Goal: Navigation & Orientation: Understand site structure

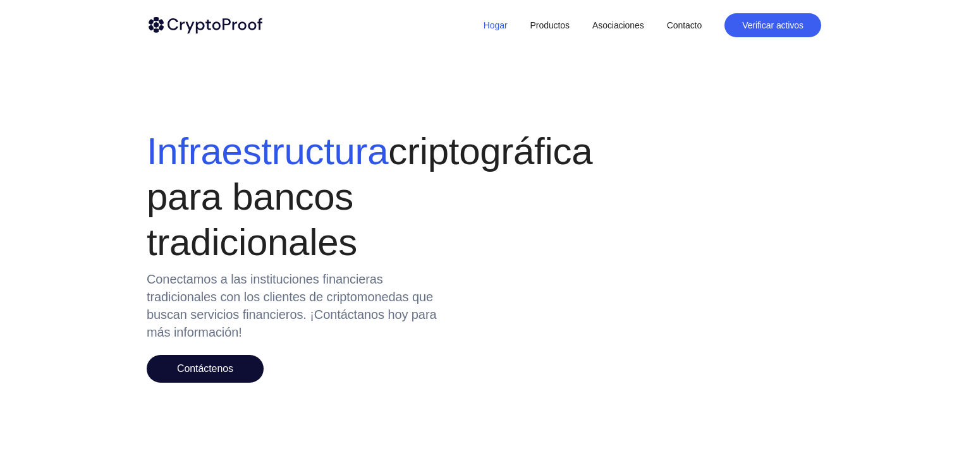
click at [438, 135] on div "Infraestructura criptográfica para bancos tradicionales" at bounding box center [340, 197] width 386 height 137
click at [553, 30] on link "Productos" at bounding box center [547, 24] width 56 height 23
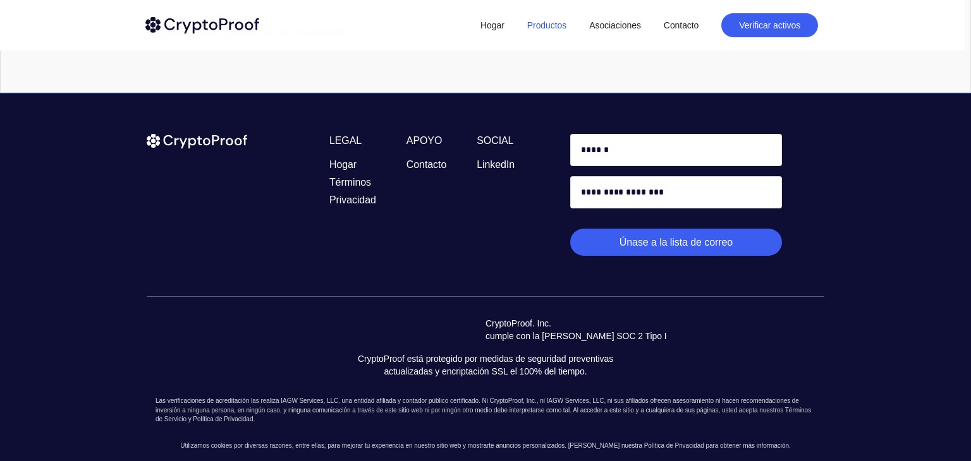
scroll to position [2018, 0]
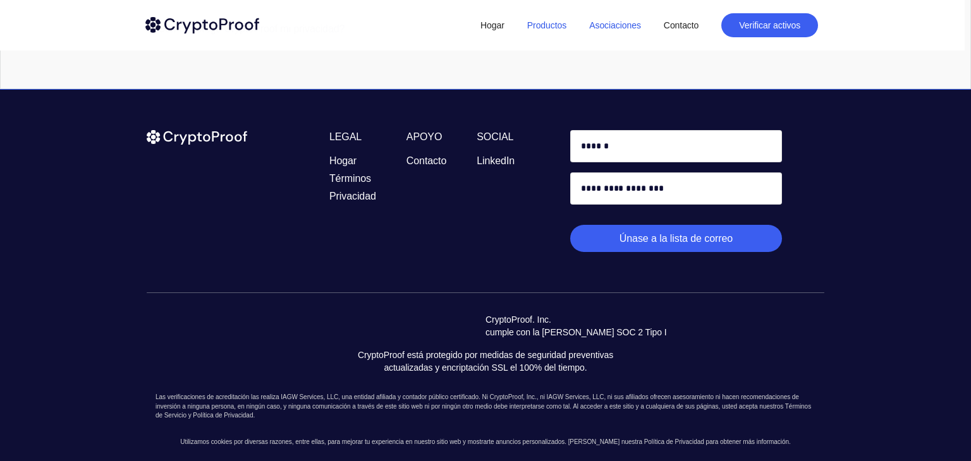
click at [616, 23] on font "Asociaciones" at bounding box center [615, 26] width 52 height 10
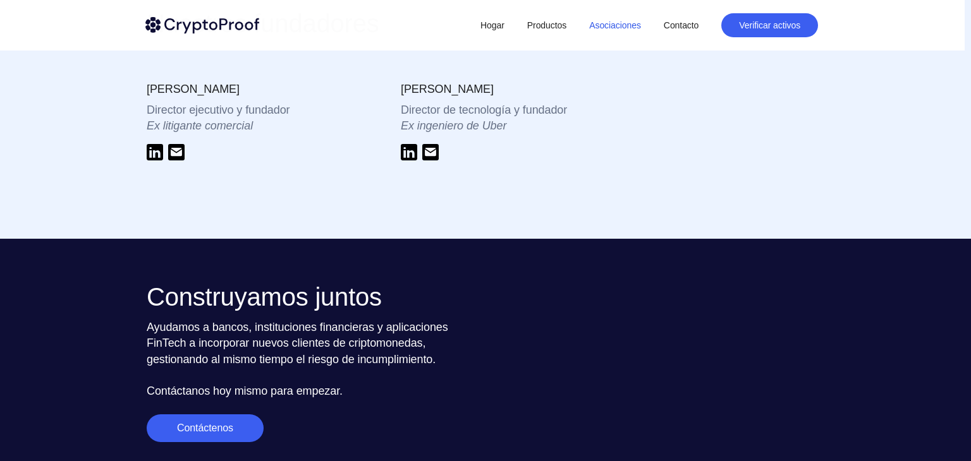
scroll to position [1603, 0]
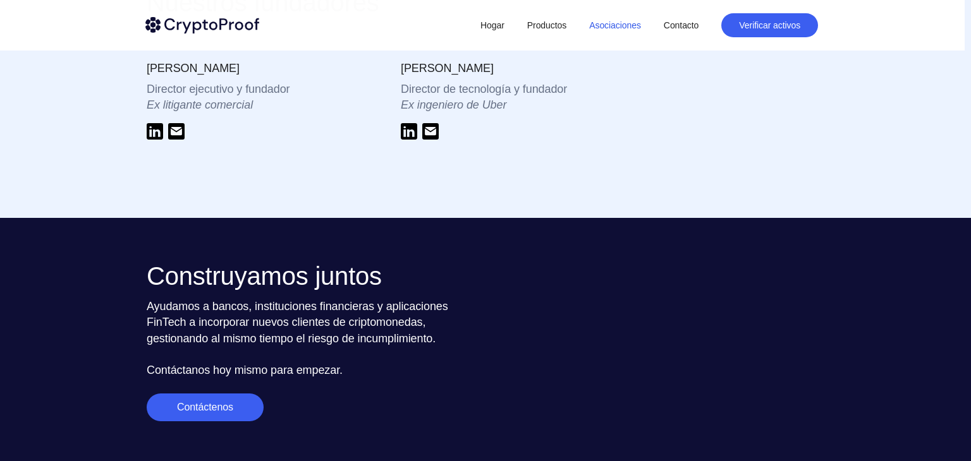
click at [219, 29] on img at bounding box center [202, 25] width 114 height 17
